Goal: Information Seeking & Learning: Learn about a topic

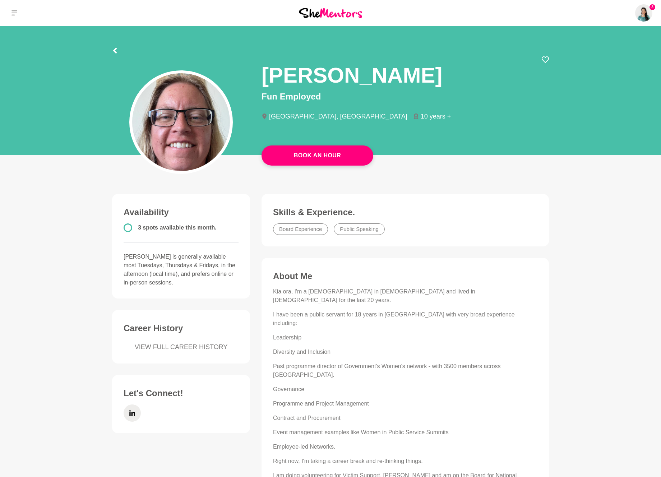
click at [116, 56] on div at bounding box center [180, 107] width 149 height 103
click at [116, 52] on icon at bounding box center [115, 51] width 4 height 6
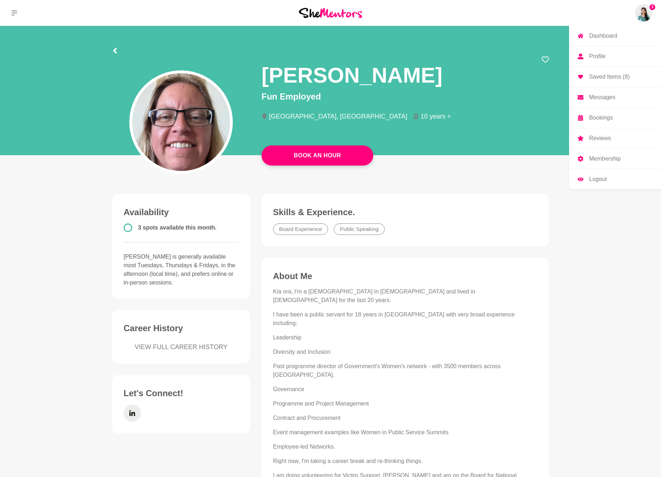
click at [643, 13] on img at bounding box center [643, 12] width 17 height 17
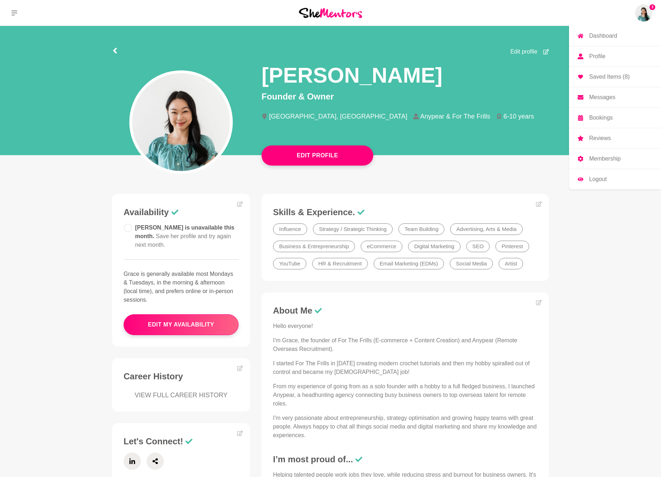
click at [647, 9] on img at bounding box center [643, 12] width 17 height 17
click at [610, 34] on p "Dashboard" at bounding box center [603, 36] width 28 height 6
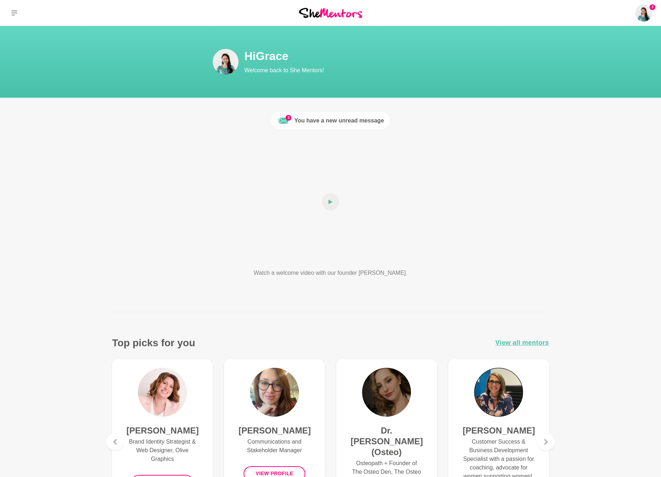
click at [367, 123] on div "You have a new unread message" at bounding box center [339, 120] width 90 height 9
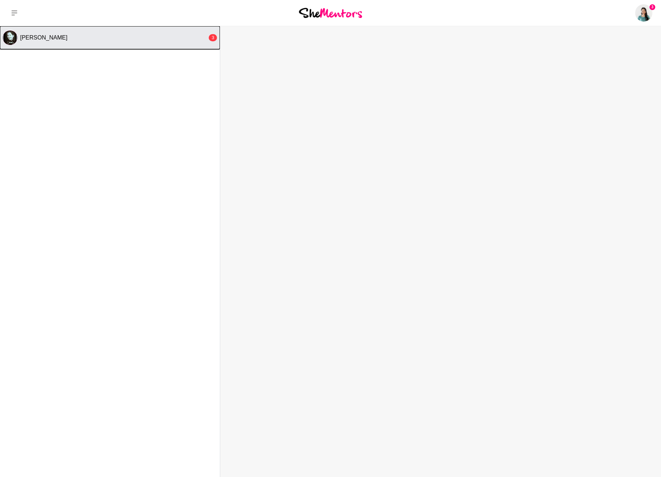
click at [163, 40] on div "Paula Kerslake" at bounding box center [113, 37] width 187 height 7
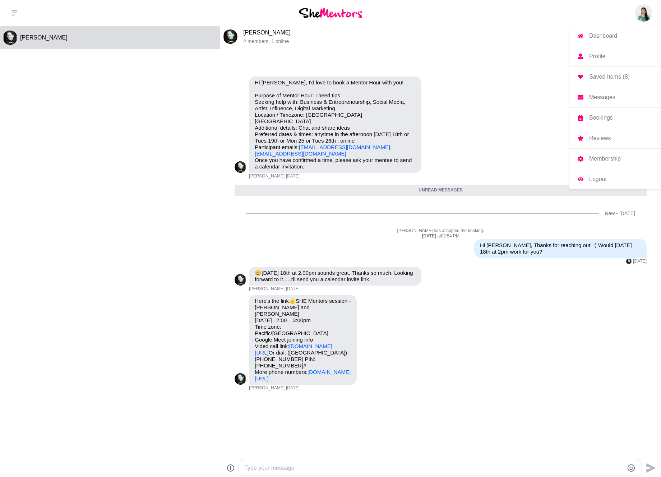
click at [642, 13] on img at bounding box center [643, 12] width 17 height 17
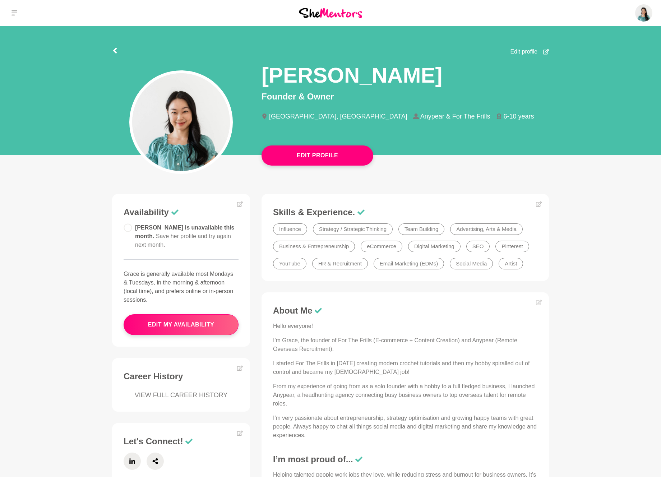
click at [344, 17] on img at bounding box center [330, 13] width 63 height 10
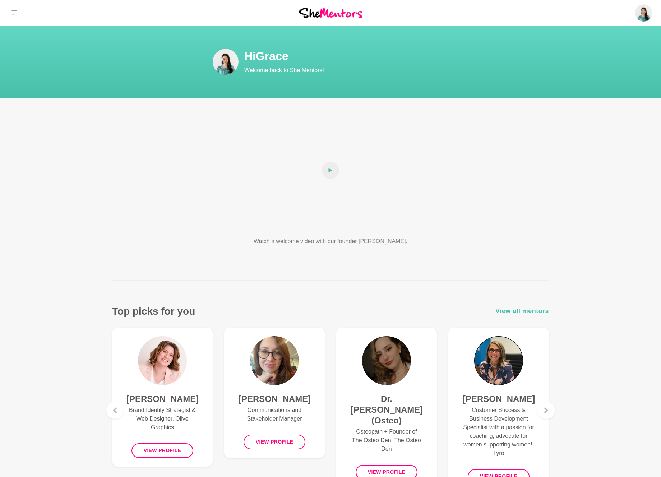
click at [531, 309] on span "View all mentors" at bounding box center [523, 311] width 54 height 10
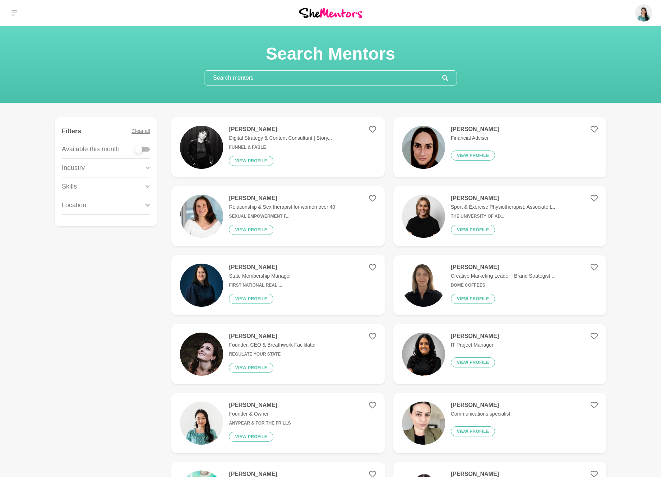
click at [394, 76] on input "text" at bounding box center [323, 78] width 238 height 14
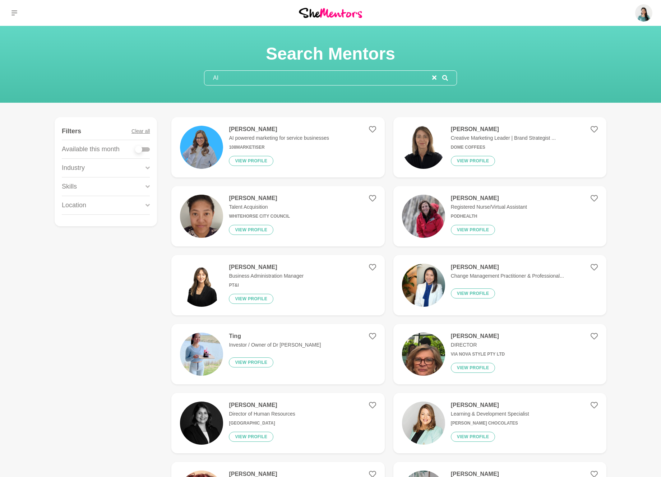
type input "AI"
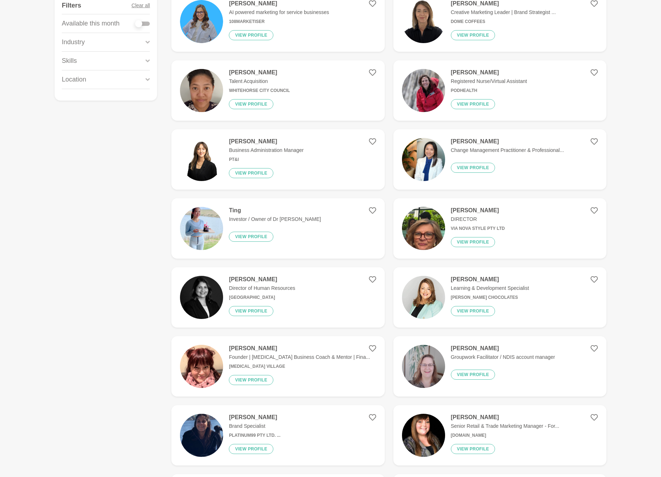
scroll to position [127, 0]
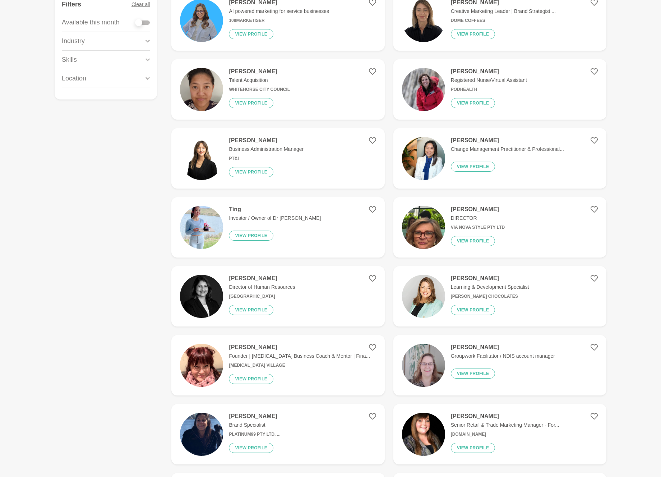
click at [651, 76] on main "Search Mentors AI Show Filters Filters Clear all Available this month Industry …" at bounding box center [330, 420] width 661 height 1043
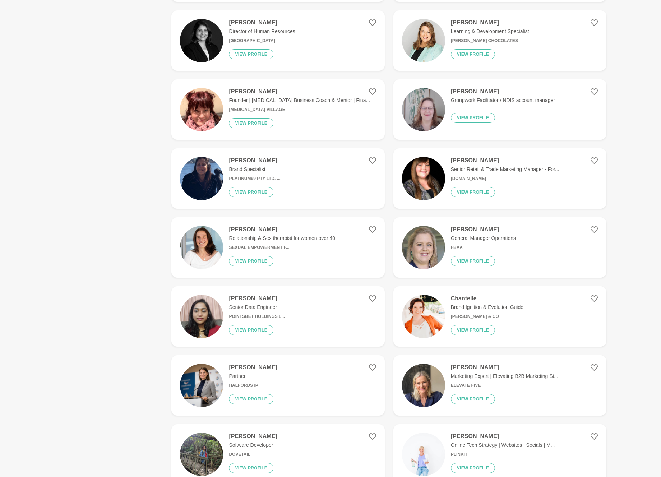
scroll to position [605, 0]
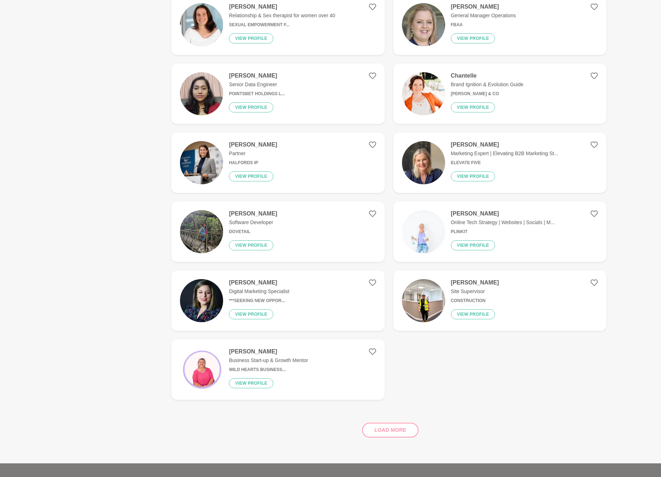
click at [398, 429] on div "Load more" at bounding box center [388, 427] width 435 height 43
click at [407, 431] on div "Load more" at bounding box center [388, 427] width 435 height 43
click at [244, 78] on h4 "Neha Saxena" at bounding box center [257, 75] width 56 height 7
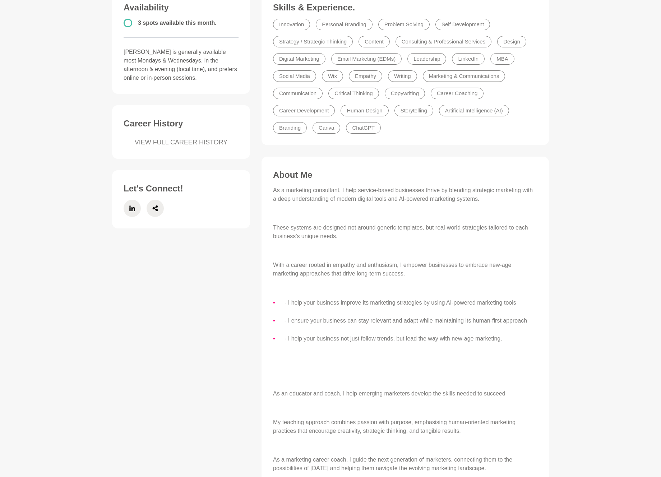
scroll to position [292, 0]
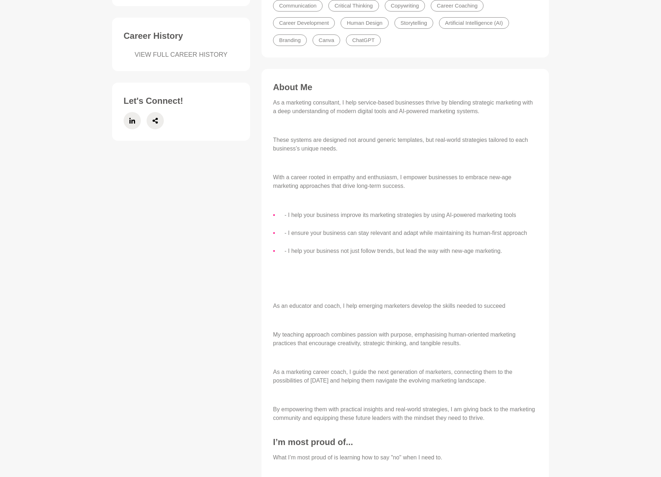
click at [464, 223] on ul "- I help your business improve its marketing strategies by using AI-powered mar…" at bounding box center [405, 233] width 264 height 45
click at [422, 288] on p at bounding box center [405, 291] width 264 height 9
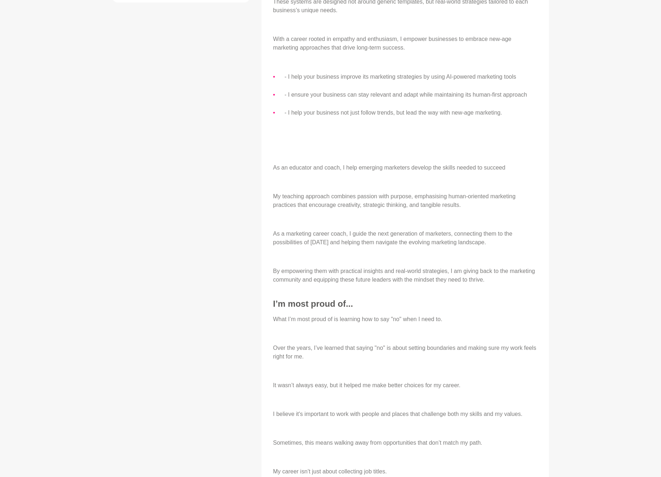
click at [443, 334] on p at bounding box center [405, 333] width 264 height 9
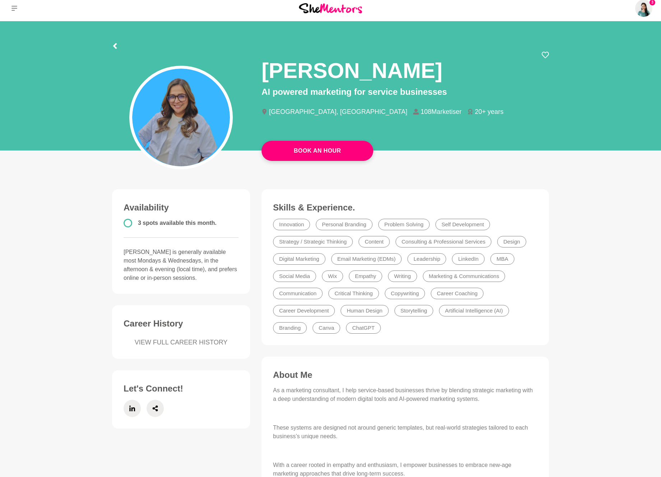
scroll to position [0, 0]
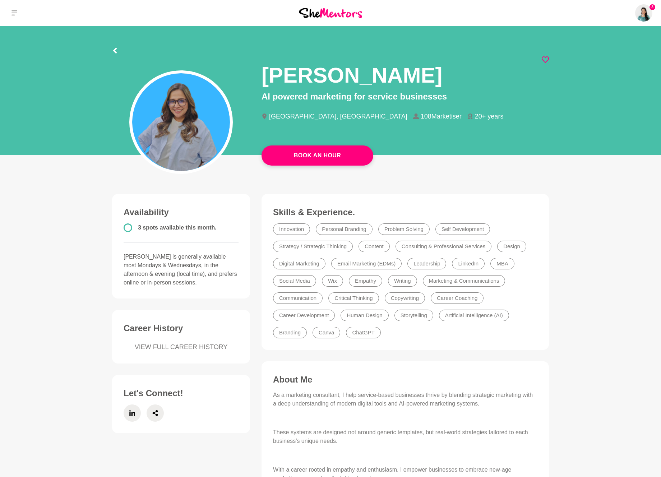
click at [543, 62] on icon at bounding box center [545, 59] width 7 height 7
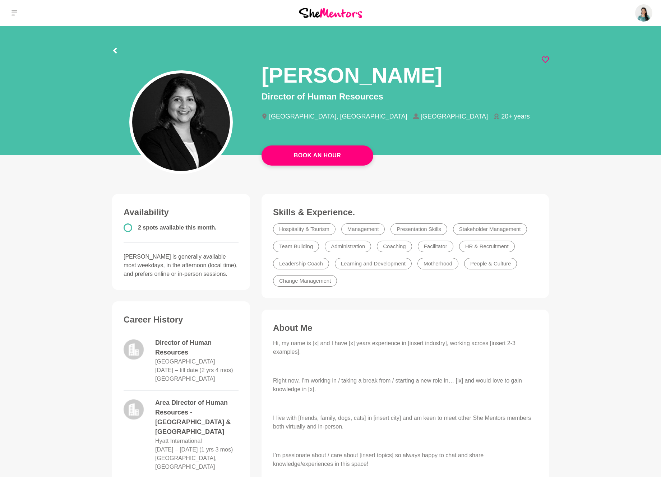
click at [548, 58] on icon at bounding box center [545, 59] width 7 height 7
click at [358, 72] on h1 "Payal Kulkarni" at bounding box center [352, 75] width 181 height 27
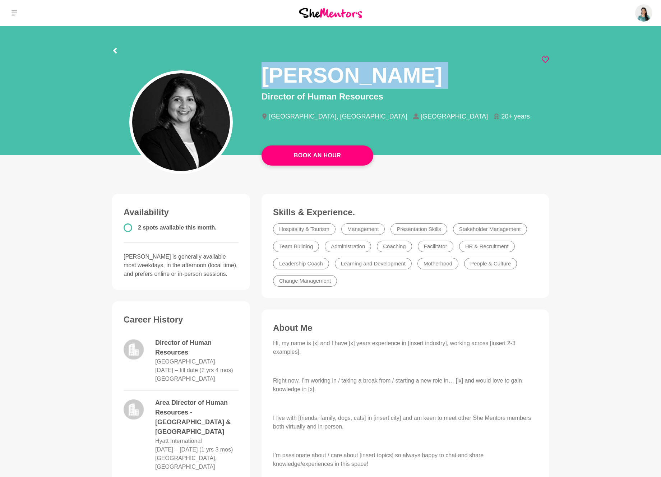
click at [358, 72] on h1 "Payal Kulkarni" at bounding box center [352, 75] width 181 height 27
copy div "Payal Kulkarni"
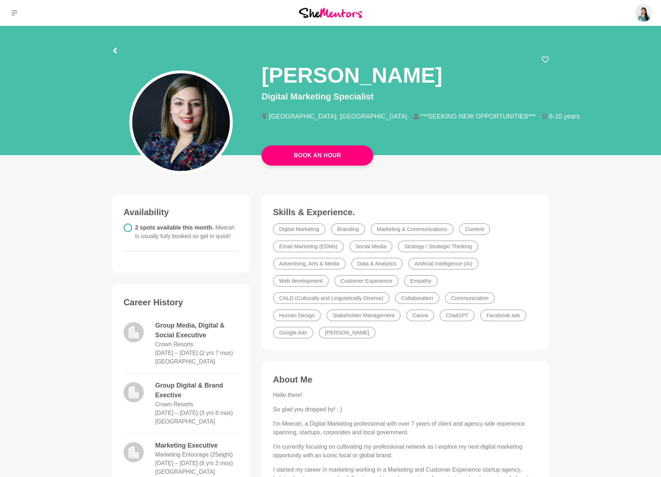
scroll to position [177, 0]
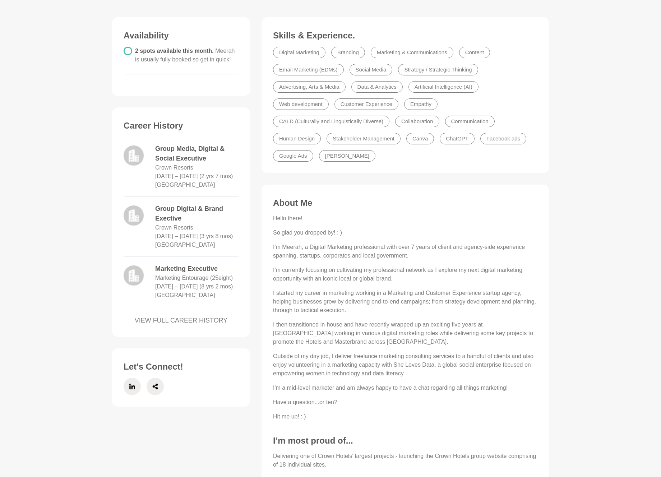
click at [362, 260] on div "Hello there! So glad you dropped by! : ) I'm Meerah, a Digital Marketing profes…" at bounding box center [405, 317] width 264 height 207
click at [356, 282] on p "I'm currently focusing on cultivating my professional network as I explore my n…" at bounding box center [405, 274] width 264 height 17
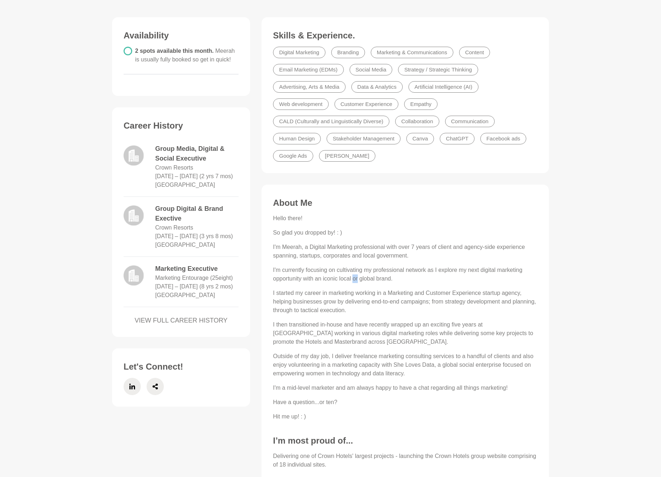
click at [356, 282] on p "I'm currently focusing on cultivating my professional network as I explore my n…" at bounding box center [405, 274] width 264 height 17
click at [352, 296] on p "I started my career in marketing working in a Marketing and Customer Experience…" at bounding box center [405, 302] width 264 height 26
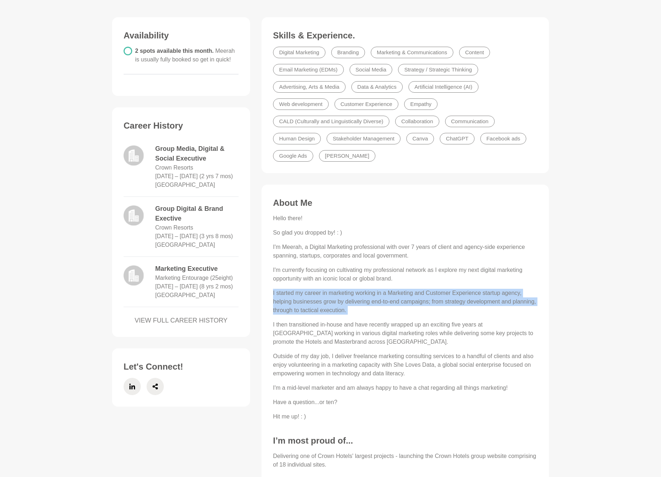
click at [344, 322] on p "I then transitioned in-house and have recently wrapped up an exciting five year…" at bounding box center [405, 334] width 264 height 26
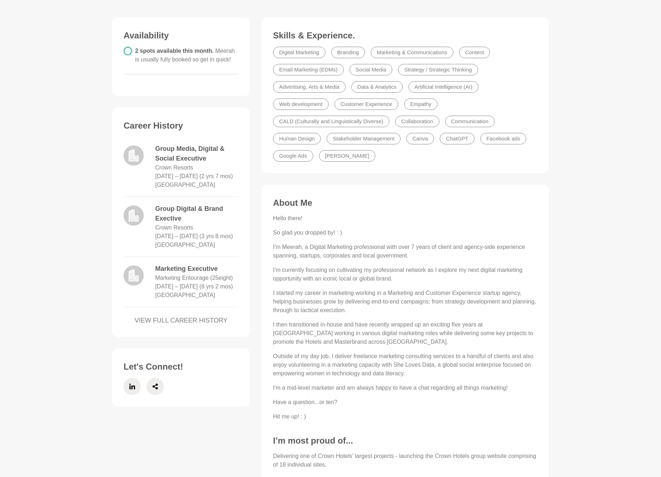
click at [344, 322] on p "I then transitioned in-house and have recently wrapped up an exciting five year…" at bounding box center [405, 334] width 264 height 26
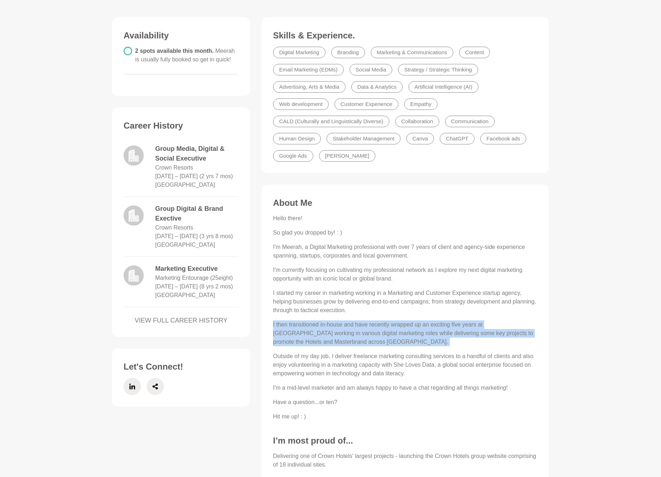
click at [340, 342] on p "I then transitioned in-house and have recently wrapped up an exciting five year…" at bounding box center [405, 334] width 264 height 26
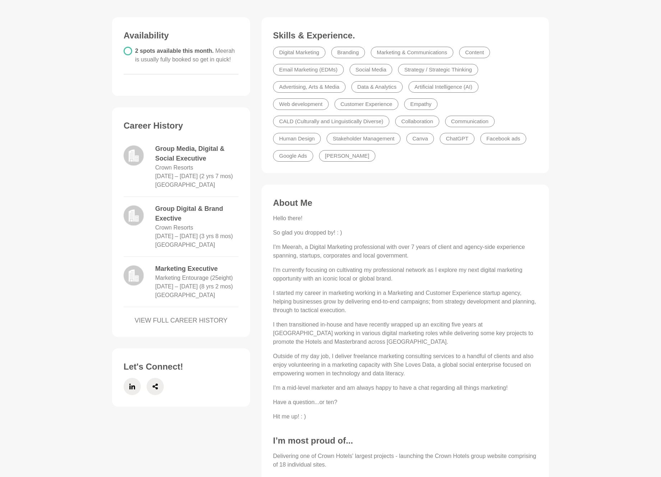
click at [340, 342] on p "I then transitioned in-house and have recently wrapped up an exciting five year…" at bounding box center [405, 334] width 264 height 26
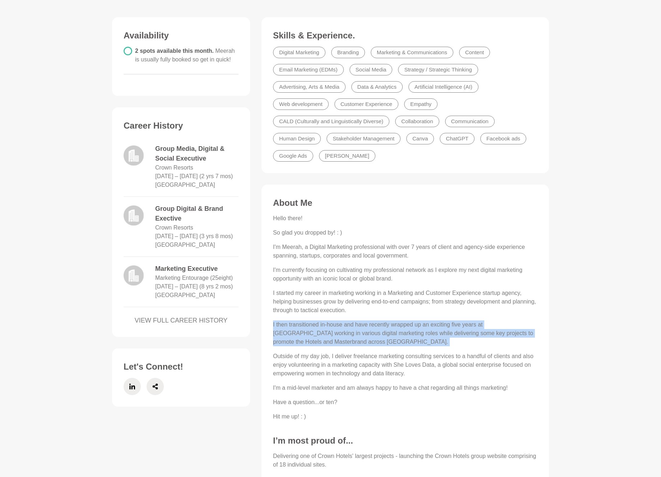
click at [352, 371] on p "Outside of my day job, I deliver freelance marketing consulting services to a h…" at bounding box center [405, 365] width 264 height 26
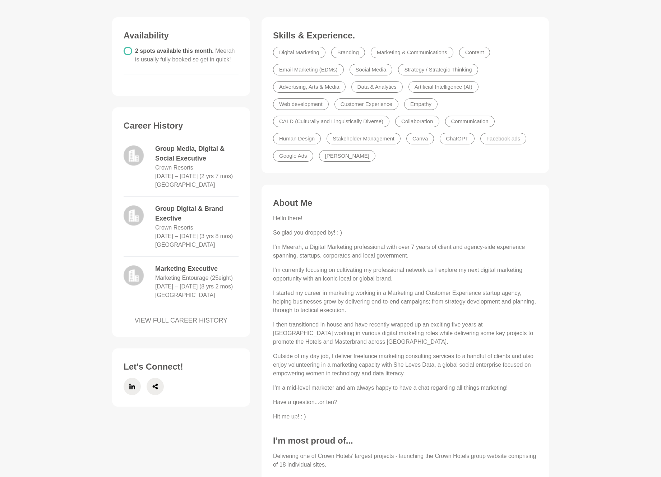
click at [352, 371] on p "Outside of my day job, I deliver freelance marketing consulting services to a h…" at bounding box center [405, 365] width 264 height 26
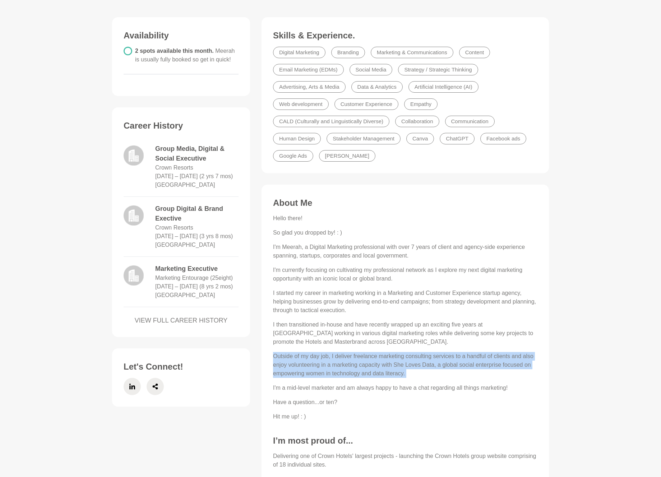
click at [352, 371] on p "Outside of my day job, I deliver freelance marketing consulting services to a h…" at bounding box center [405, 365] width 264 height 26
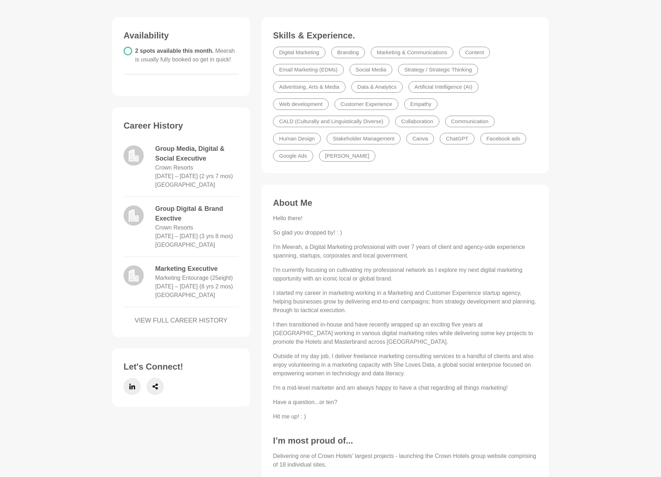
click at [352, 371] on p "Outside of my day job, I deliver freelance marketing consulting services to a h…" at bounding box center [405, 365] width 264 height 26
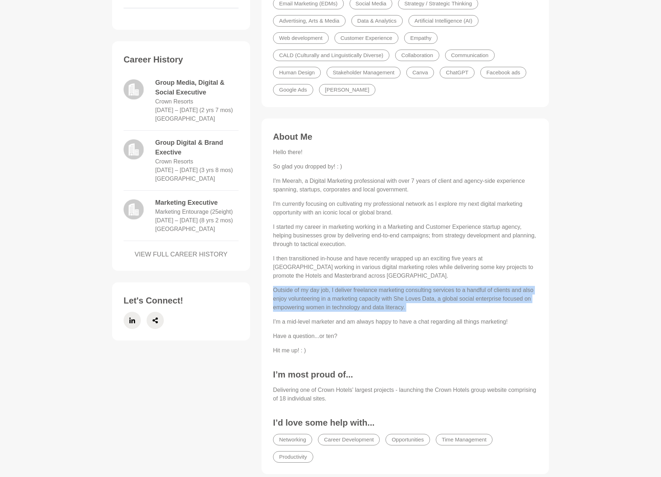
scroll to position [291, 0]
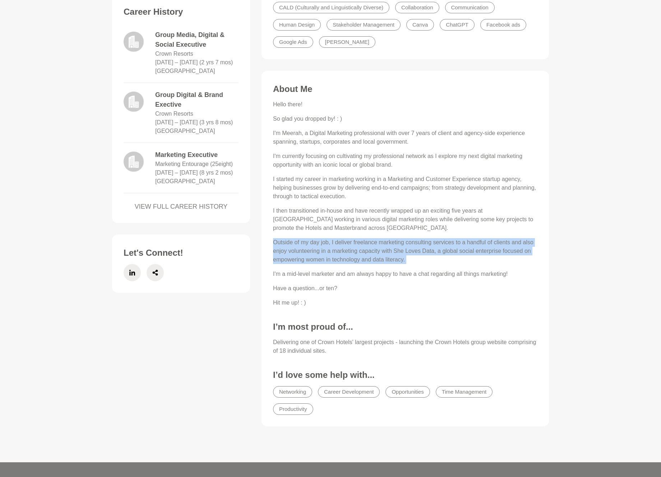
click at [397, 353] on p "Delivering one of Crown Hotels' largest projects - launching the Crown Hotels g…" at bounding box center [405, 346] width 264 height 17
